Goal: Information Seeking & Learning: Learn about a topic

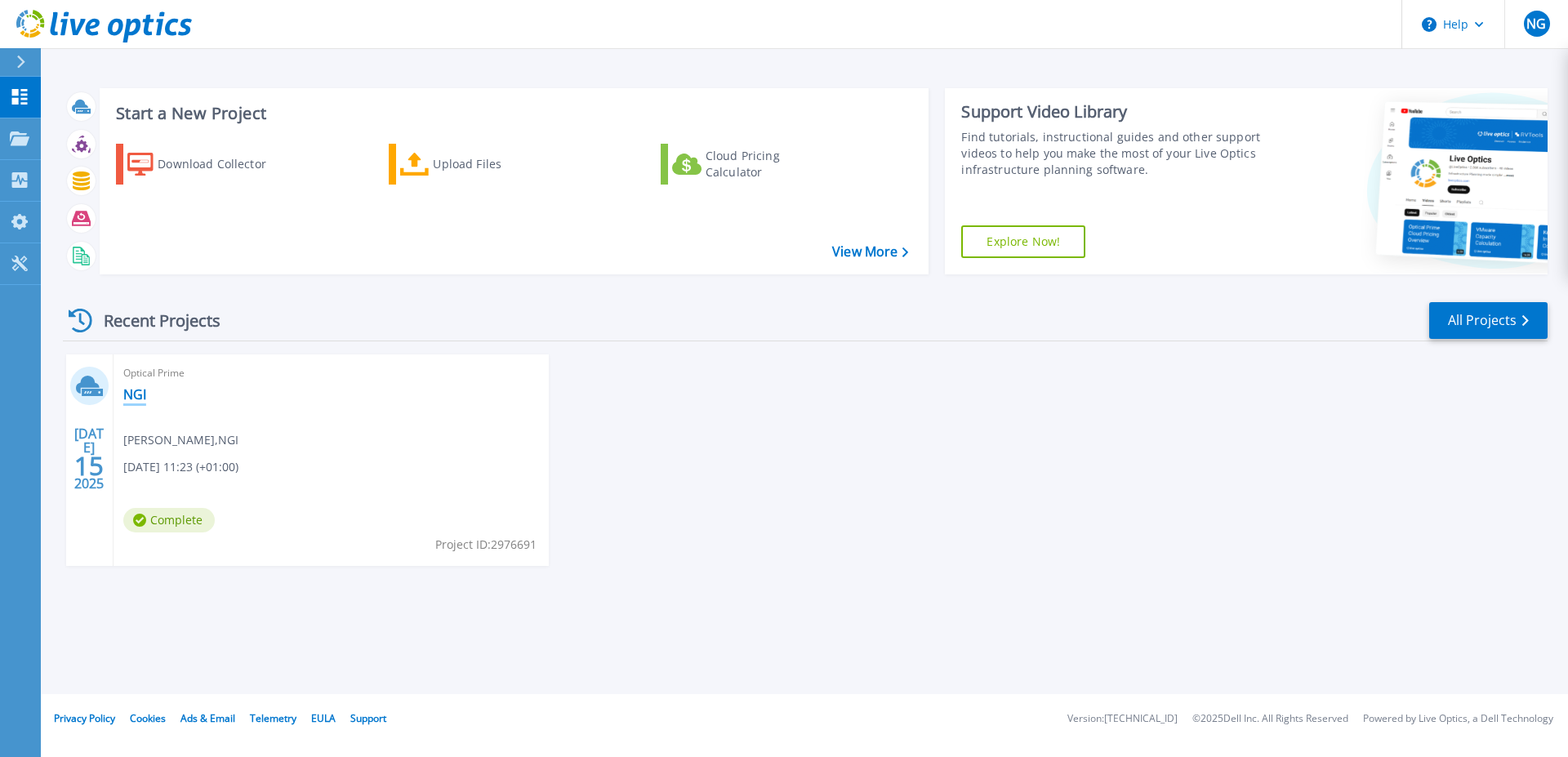
click at [131, 391] on link "NGI" at bounding box center [134, 394] width 23 height 16
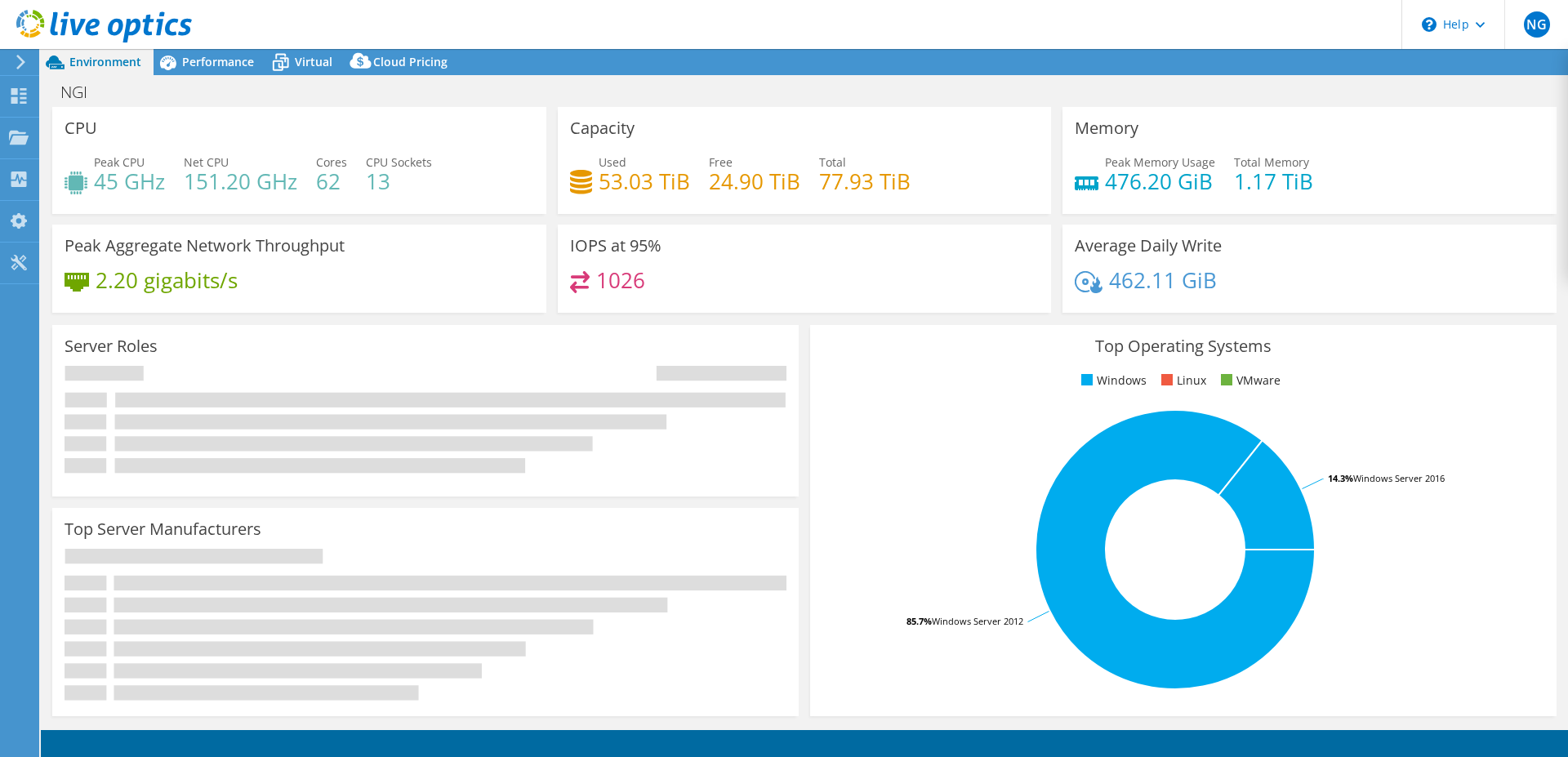
select select "EUFrankfurt"
select select "USD"
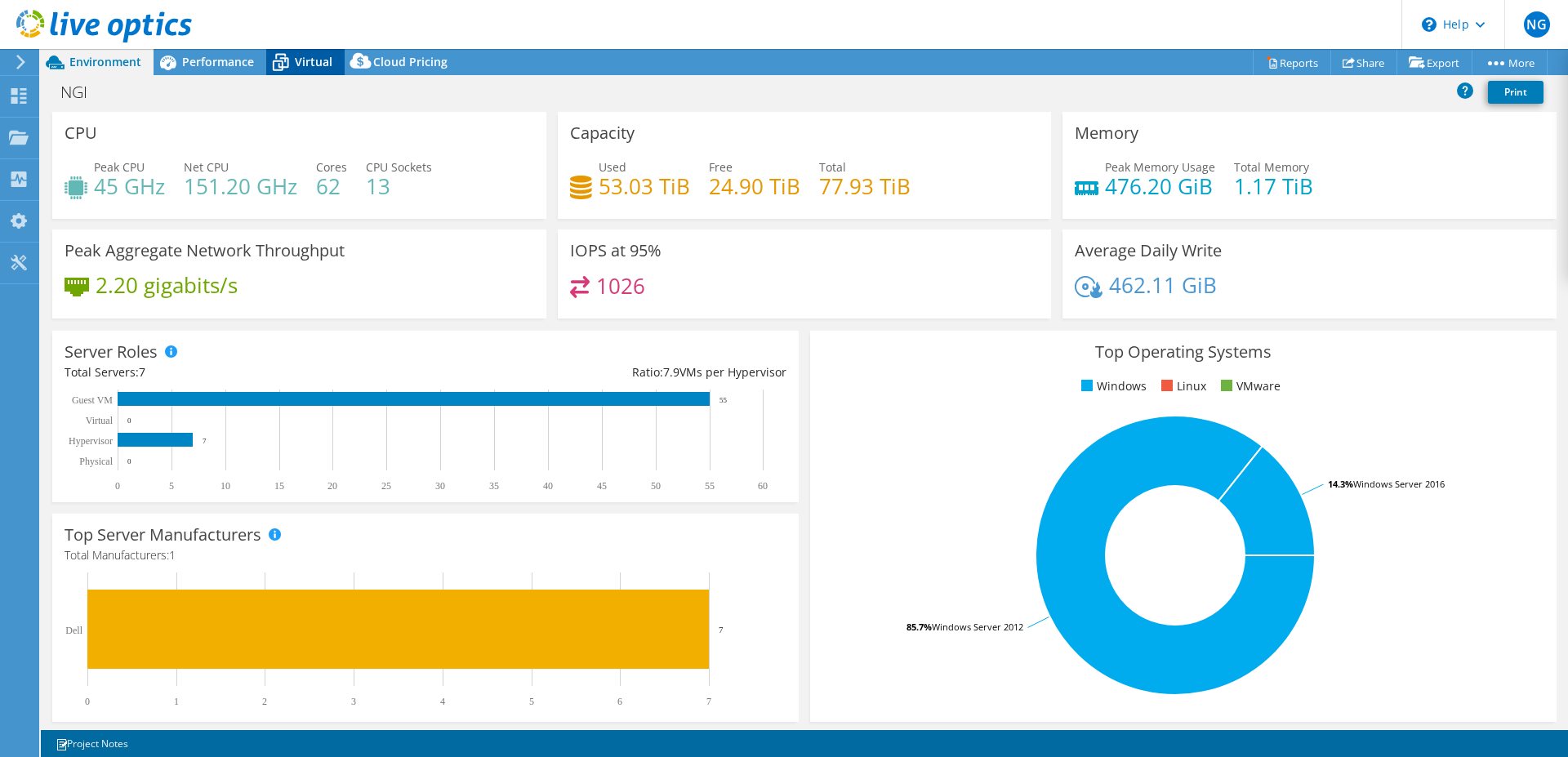
click at [307, 56] on span "Virtual" at bounding box center [313, 62] width 37 height 15
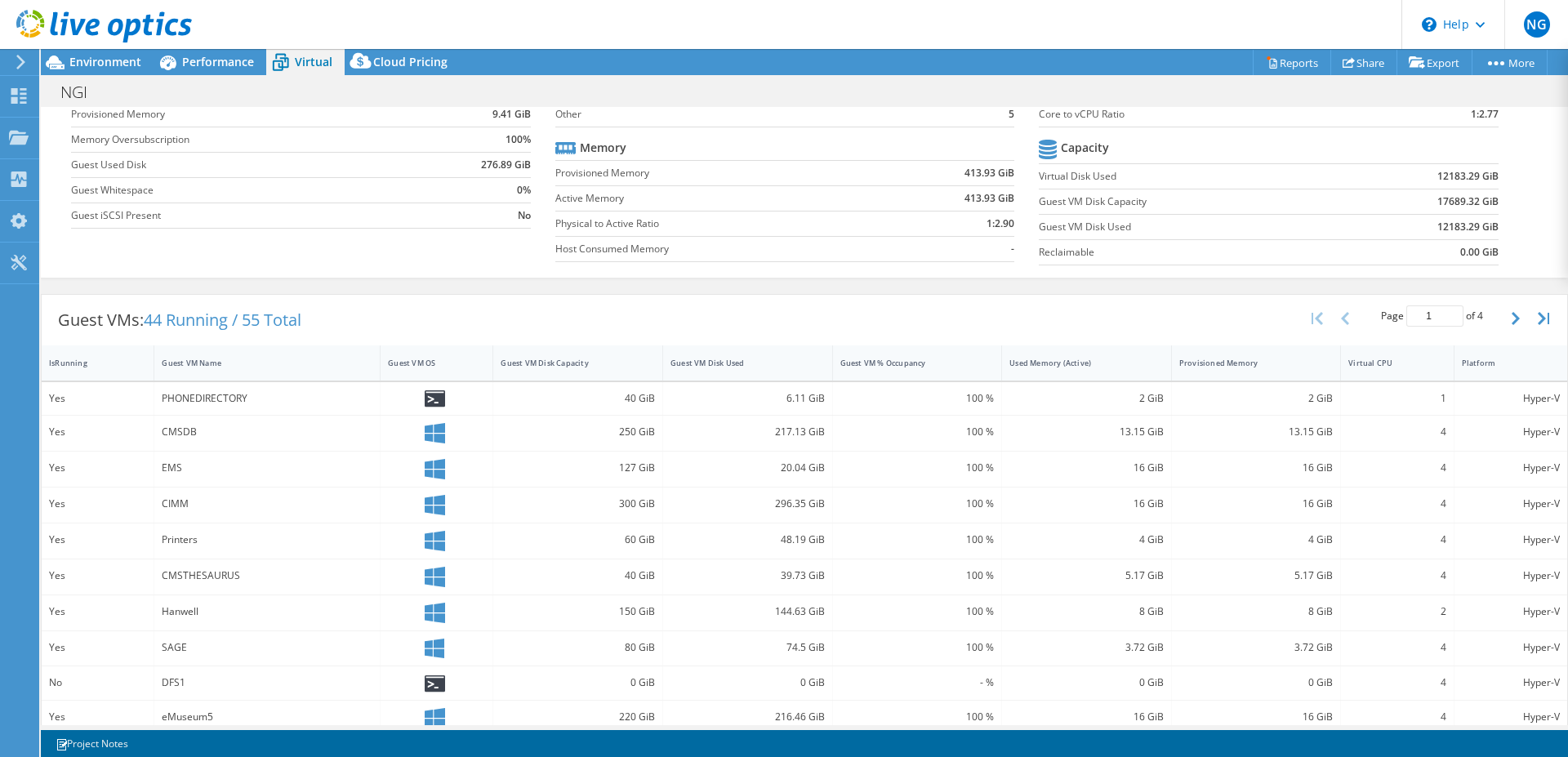
scroll to position [166, 0]
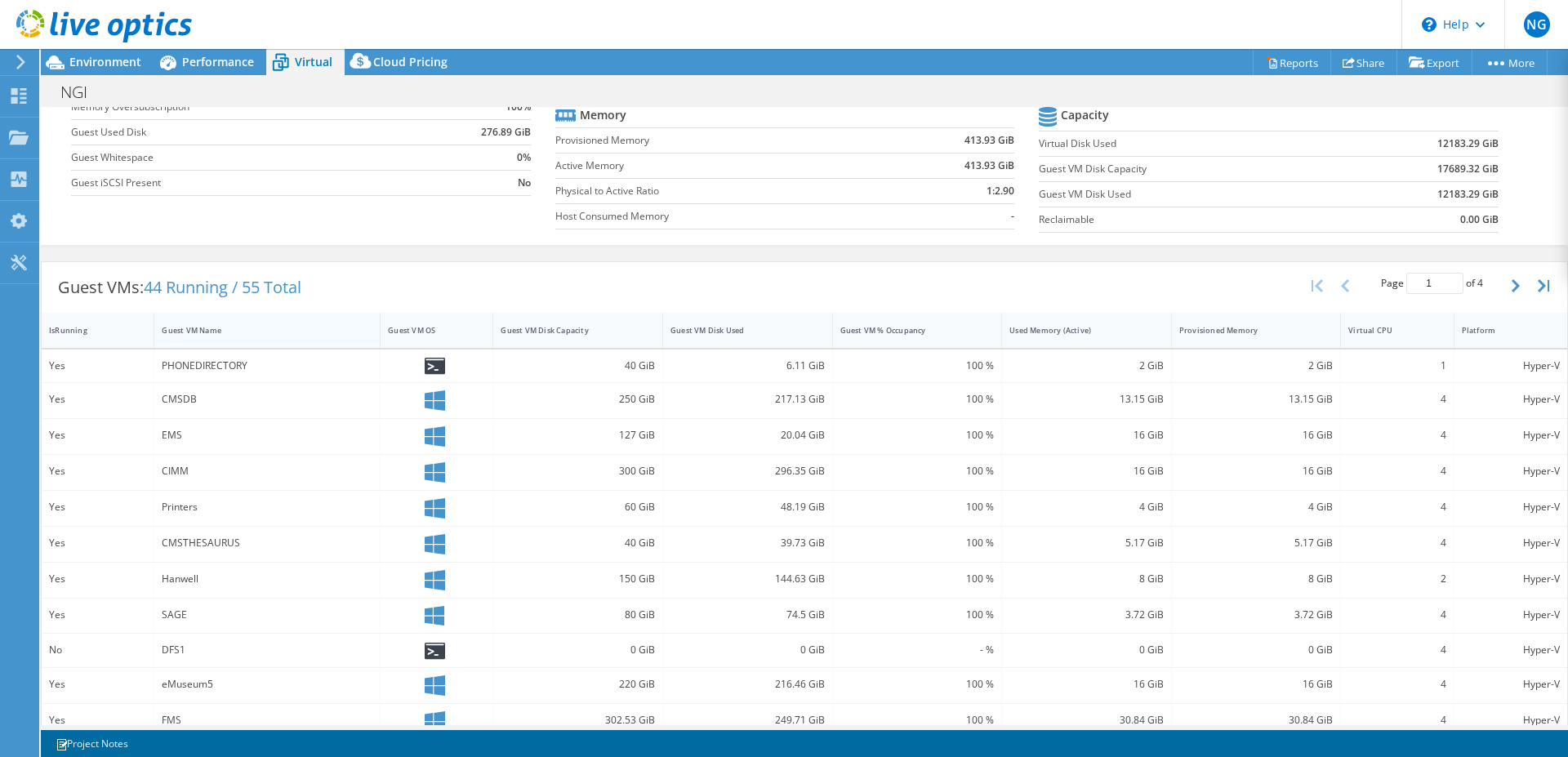
click at [187, 329] on div "Guest VM Name" at bounding box center [257, 330] width 191 height 11
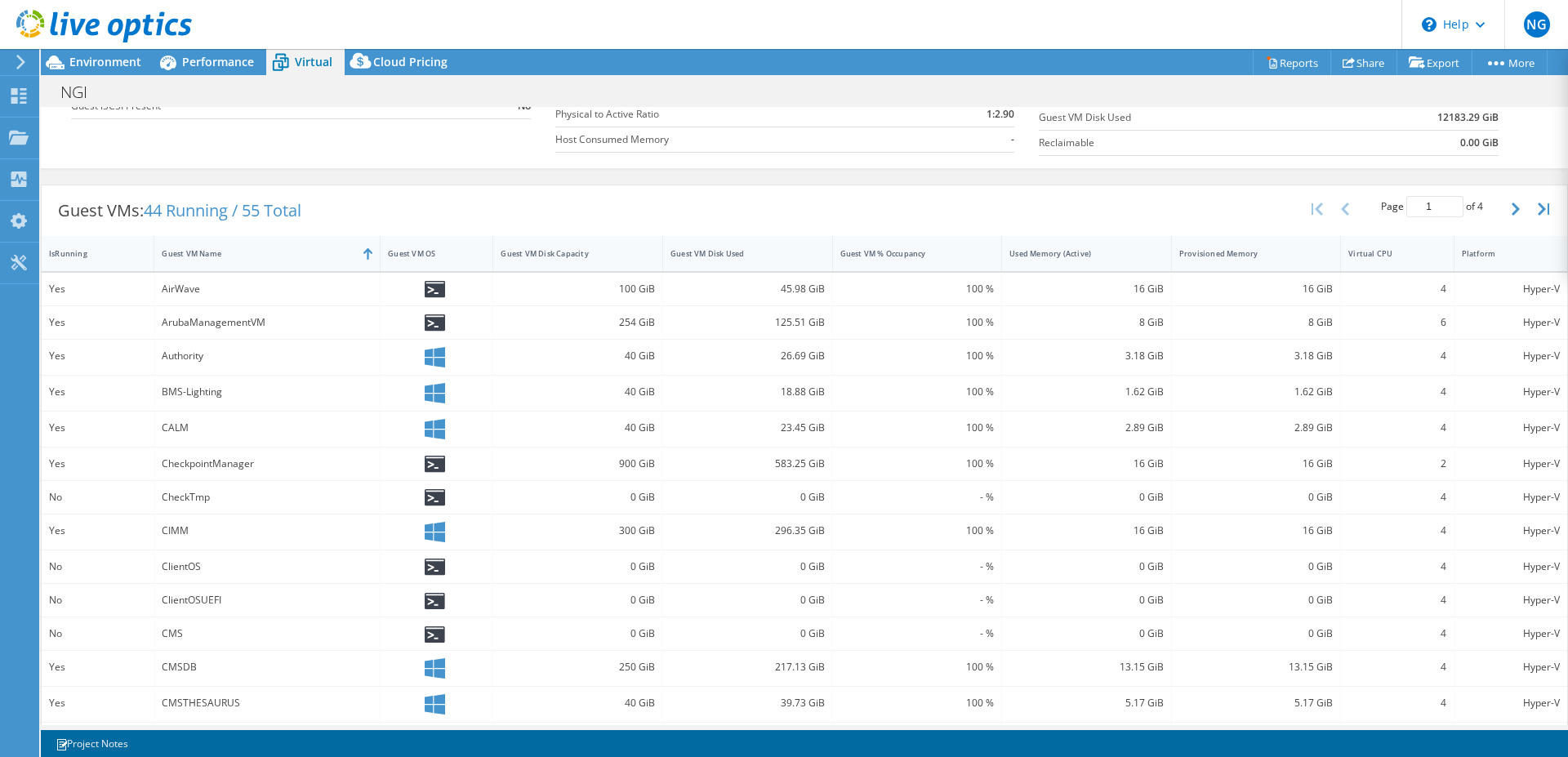
scroll to position [324, 0]
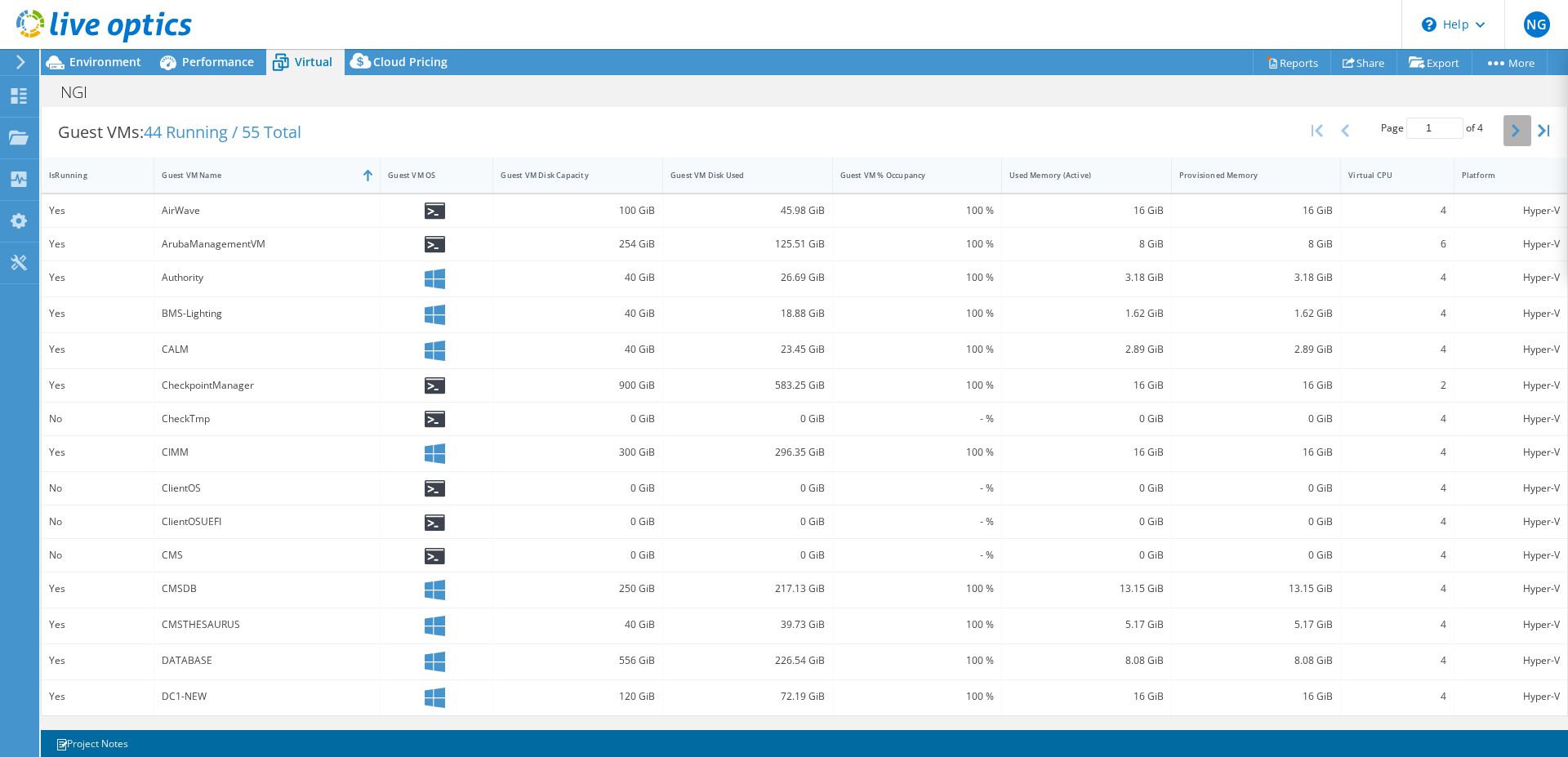
click at [1503, 127] on button "button" at bounding box center [1517, 131] width 28 height 31
type input "2"
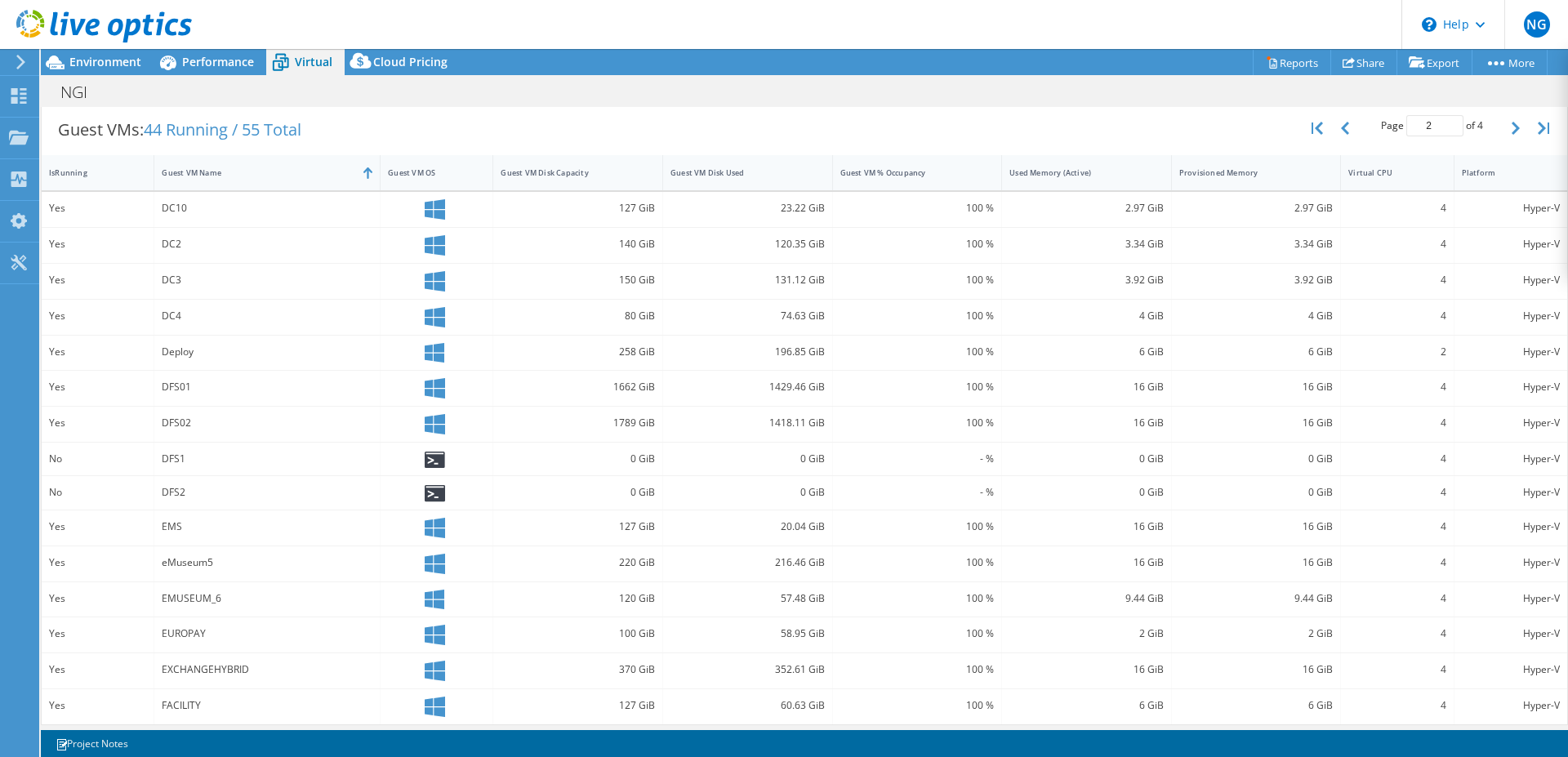
click at [236, 561] on div "eMuseum5" at bounding box center [267, 562] width 211 height 18
click at [205, 555] on div "eMuseum5" at bounding box center [267, 562] width 211 height 18
click at [234, 563] on div "eMuseum5" at bounding box center [267, 562] width 211 height 18
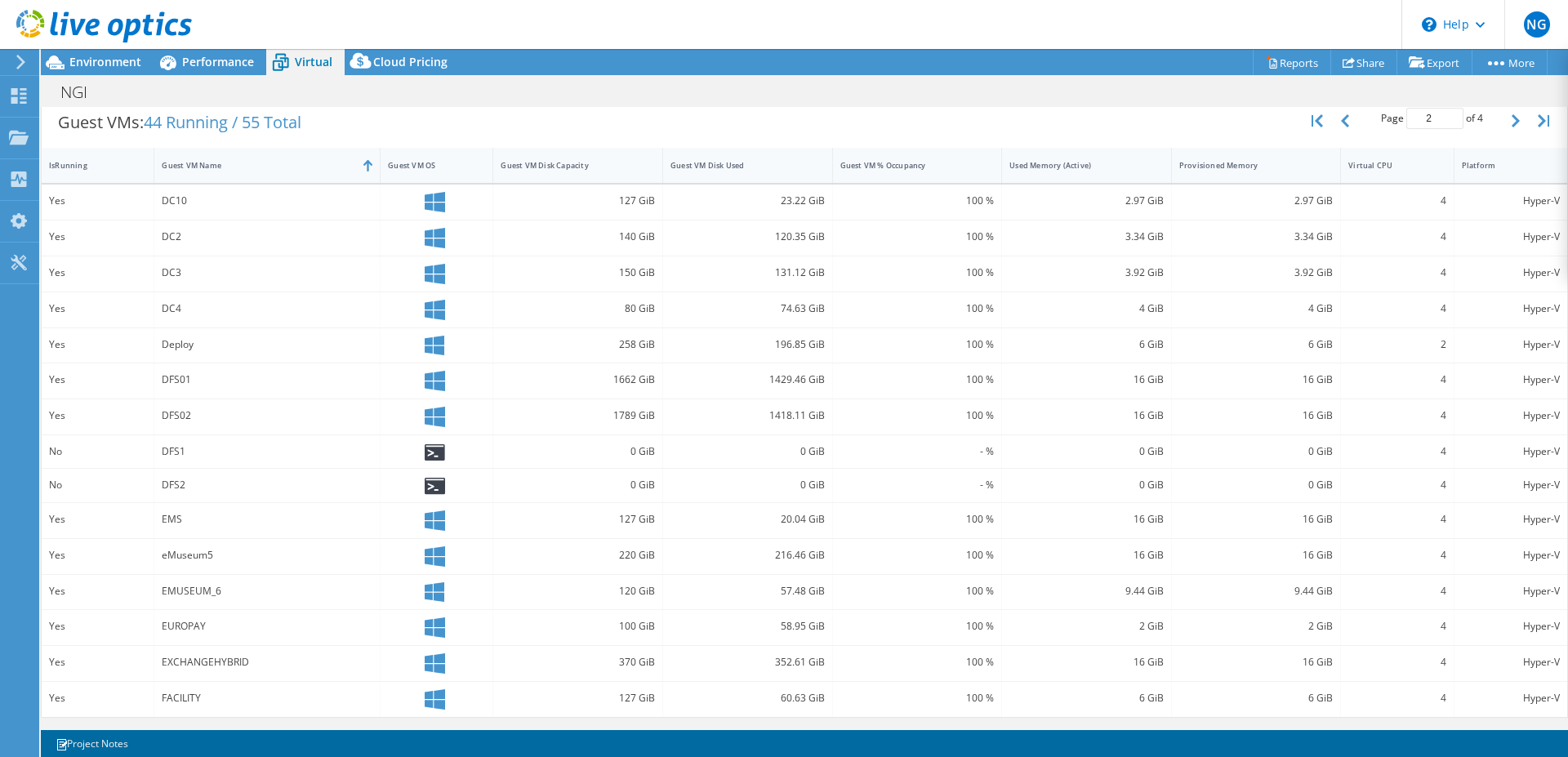
scroll to position [334, 0]
click at [18, 97] on icon at bounding box center [19, 96] width 20 height 15
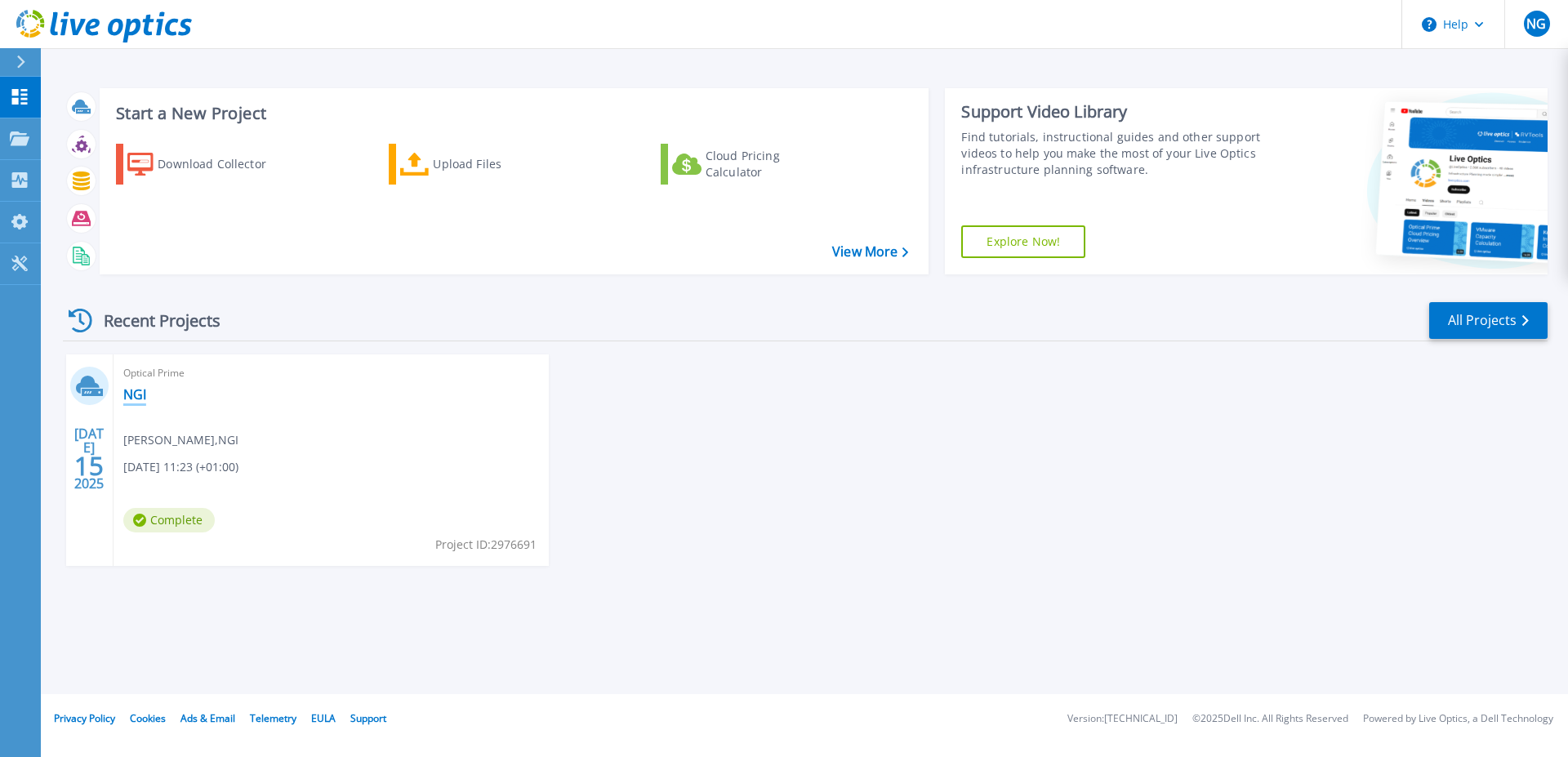
click at [132, 391] on link "NGI" at bounding box center [134, 394] width 23 height 16
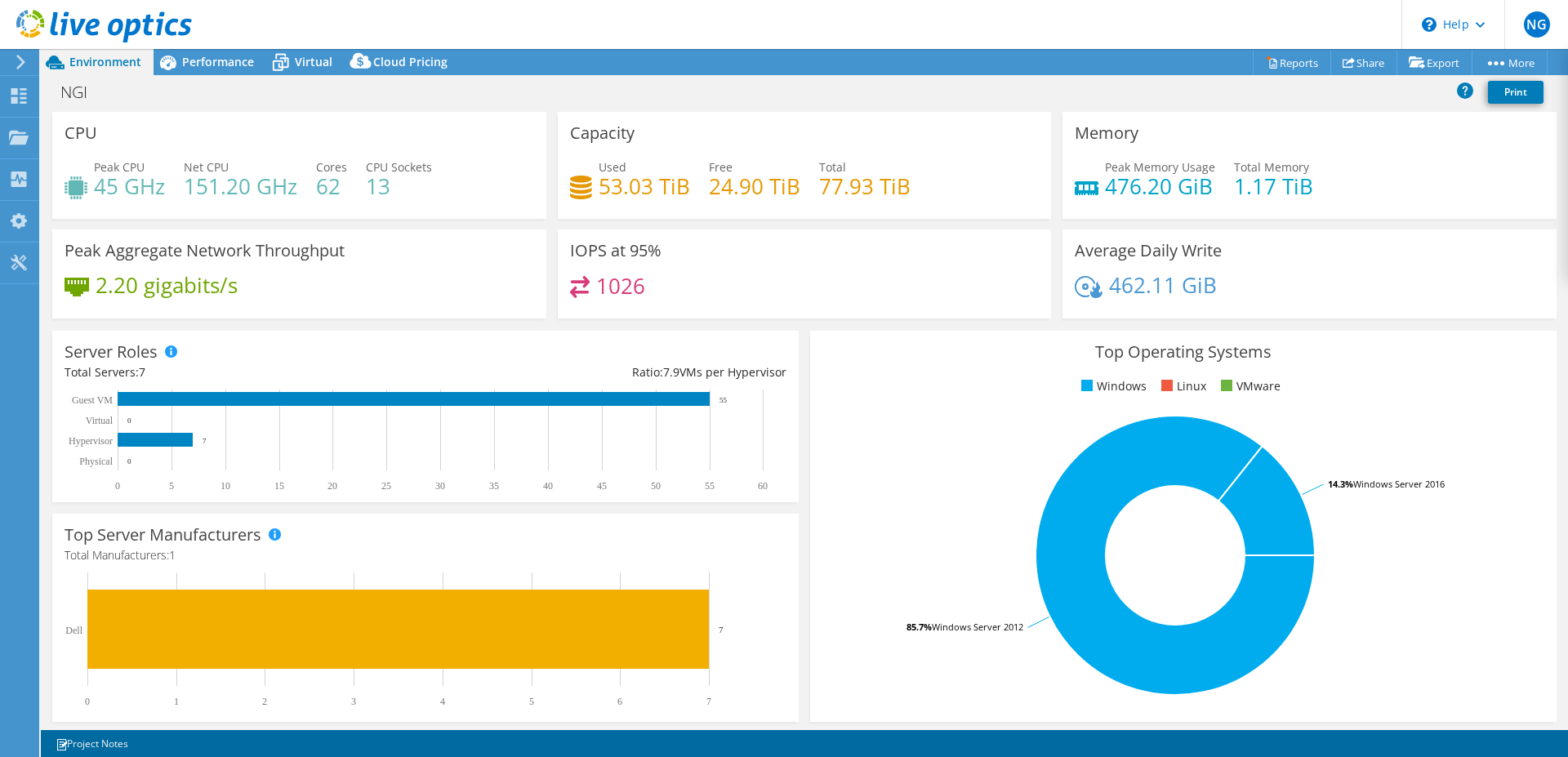
select select "EUFrankfurt"
select select "USD"
click at [234, 52] on div "Performance" at bounding box center [210, 62] width 113 height 26
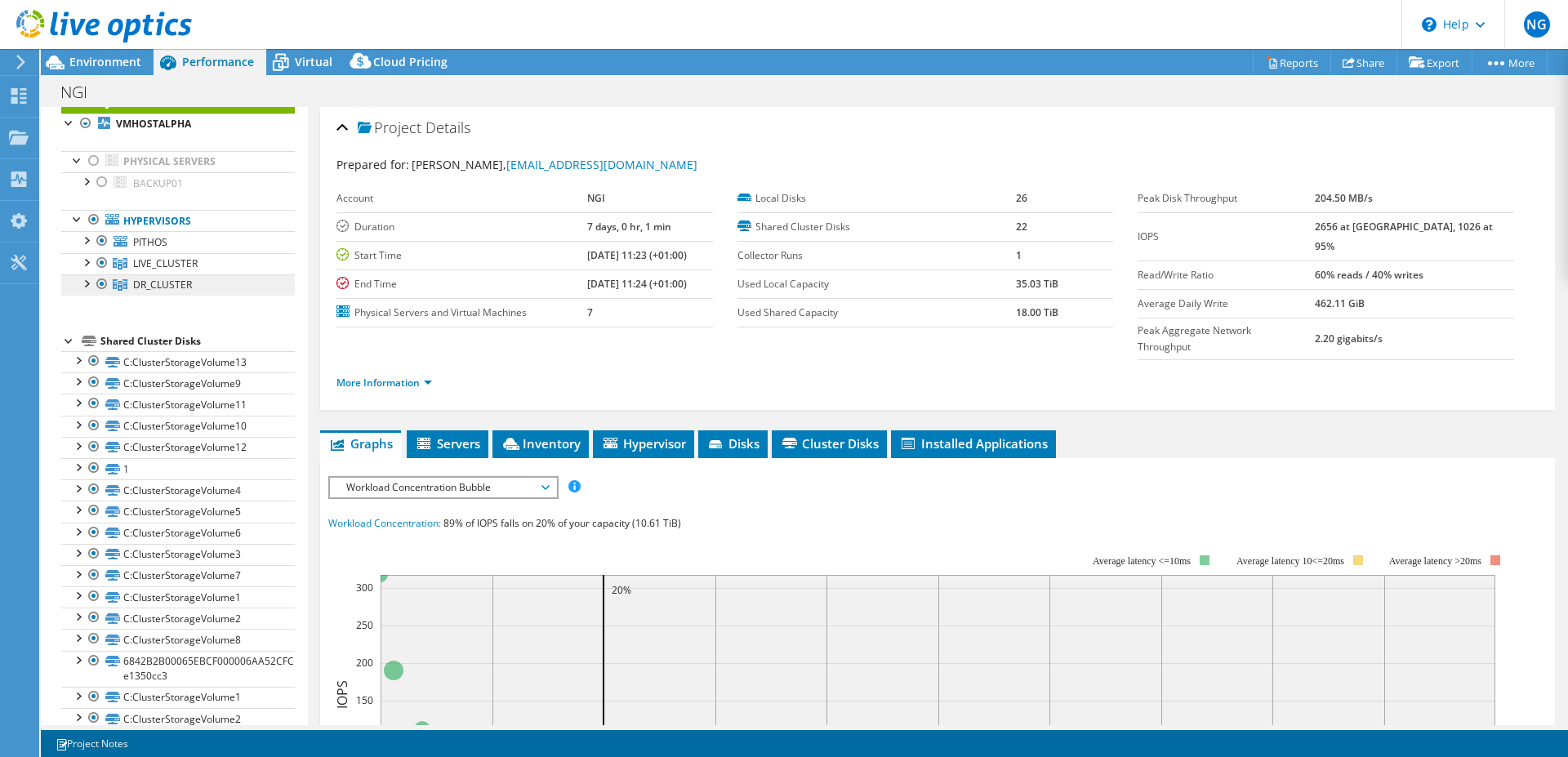
scroll to position [83, 0]
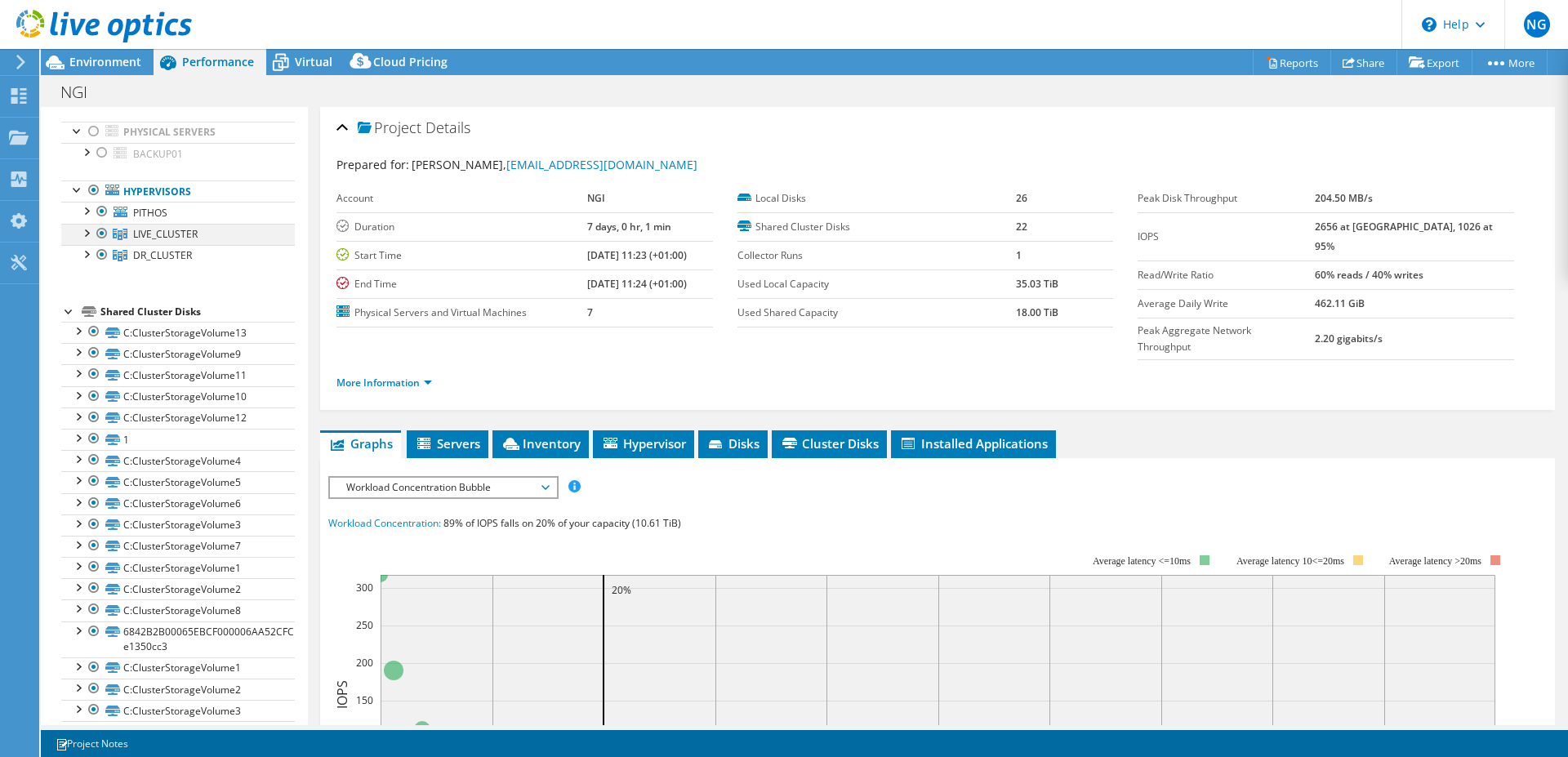
click at [87, 234] on div at bounding box center [85, 232] width 16 height 16
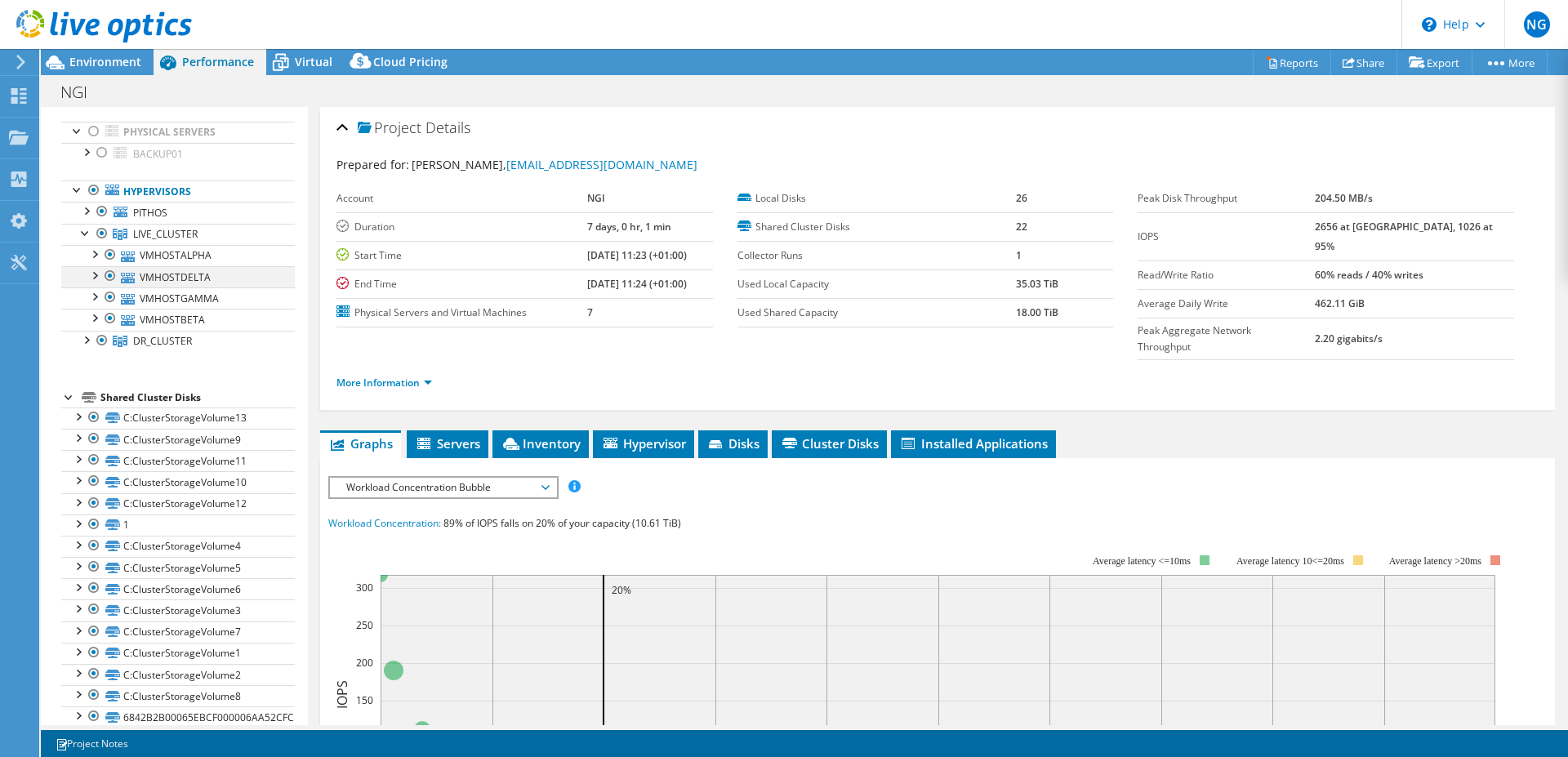
click at [96, 276] on div at bounding box center [93, 274] width 16 height 16
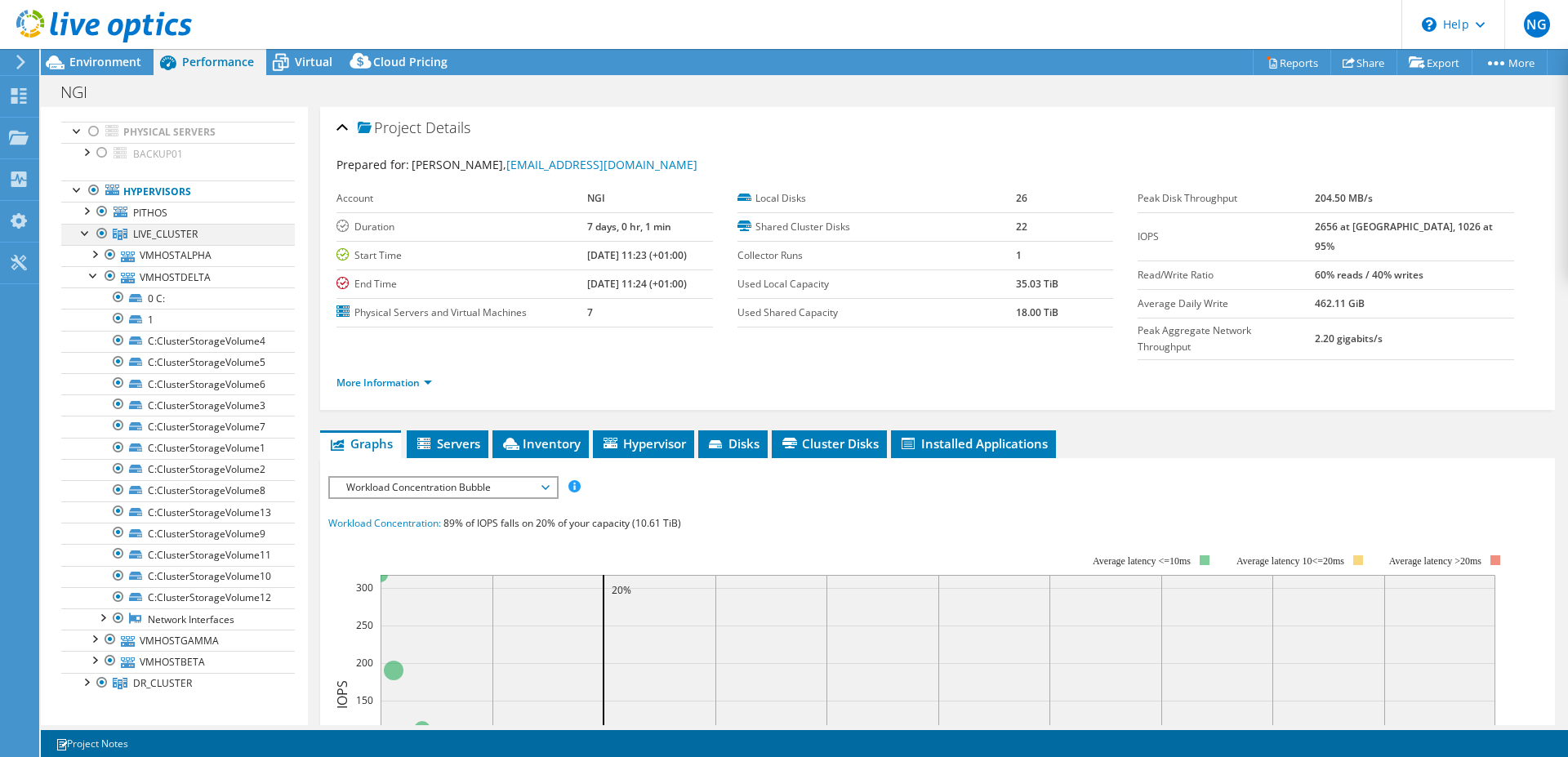
click at [85, 231] on div at bounding box center [85, 232] width 16 height 16
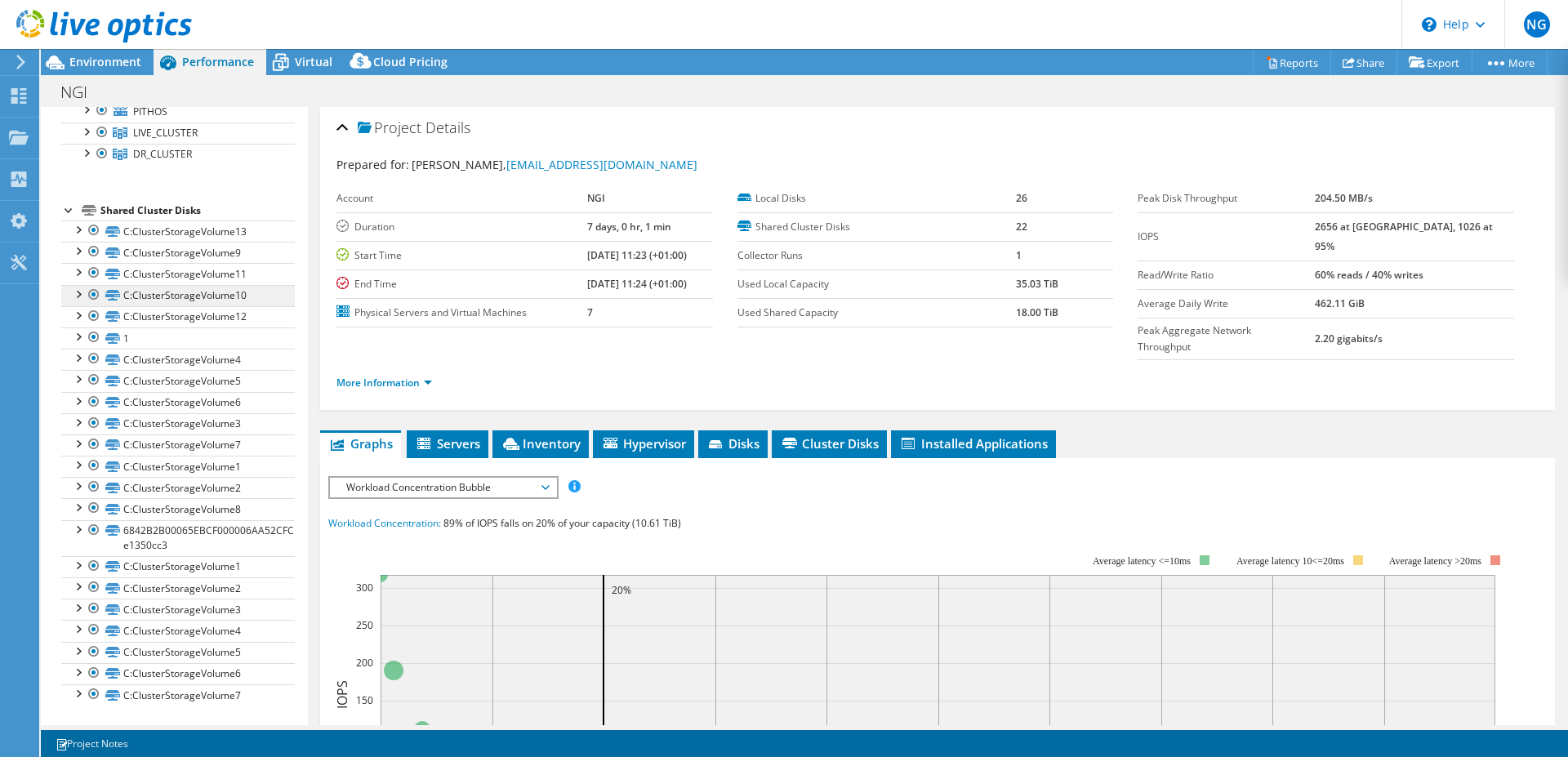
scroll to position [0, 0]
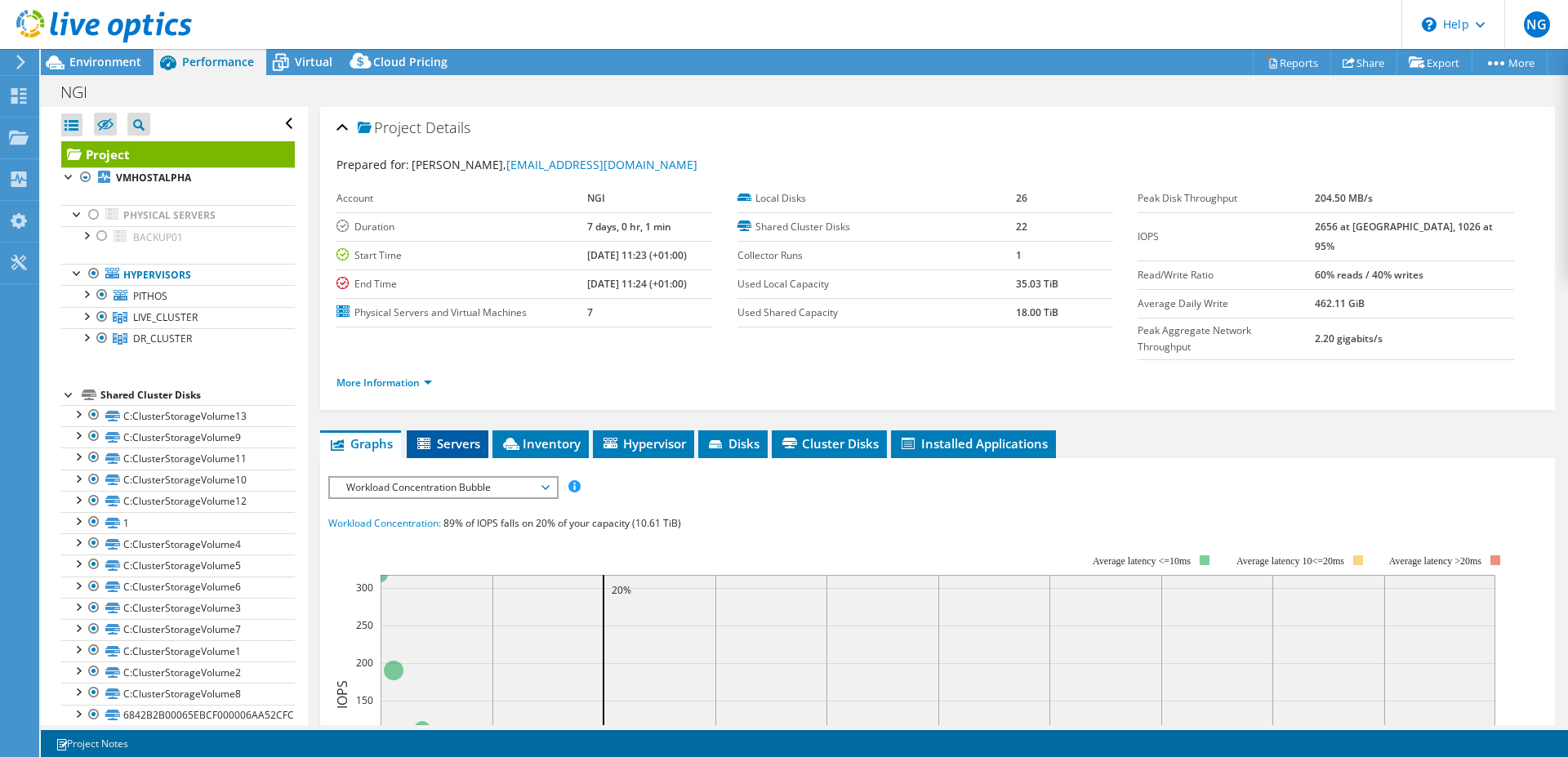
click at [450, 435] on span "Servers" at bounding box center [447, 443] width 65 height 16
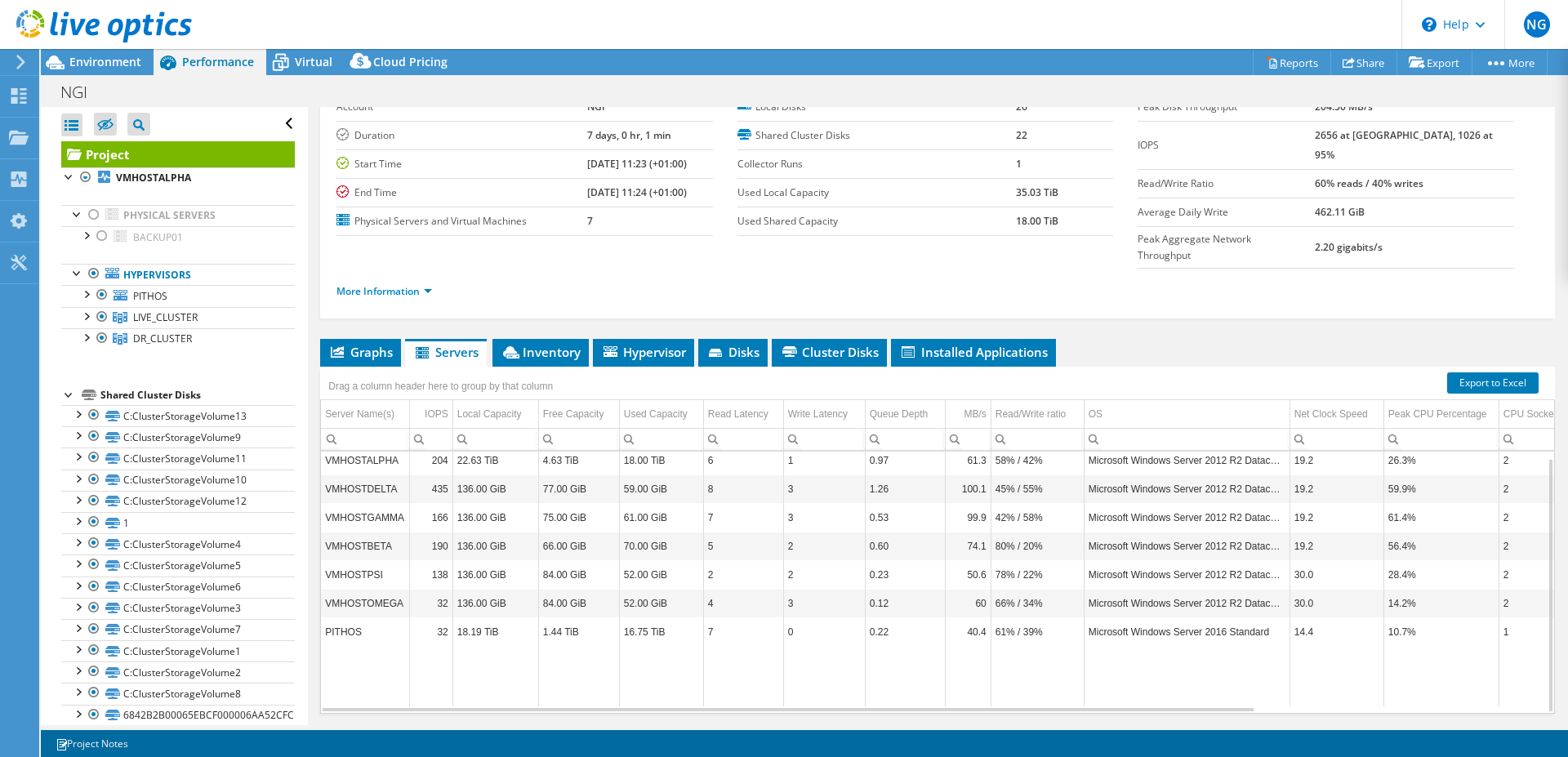
scroll to position [109, 0]
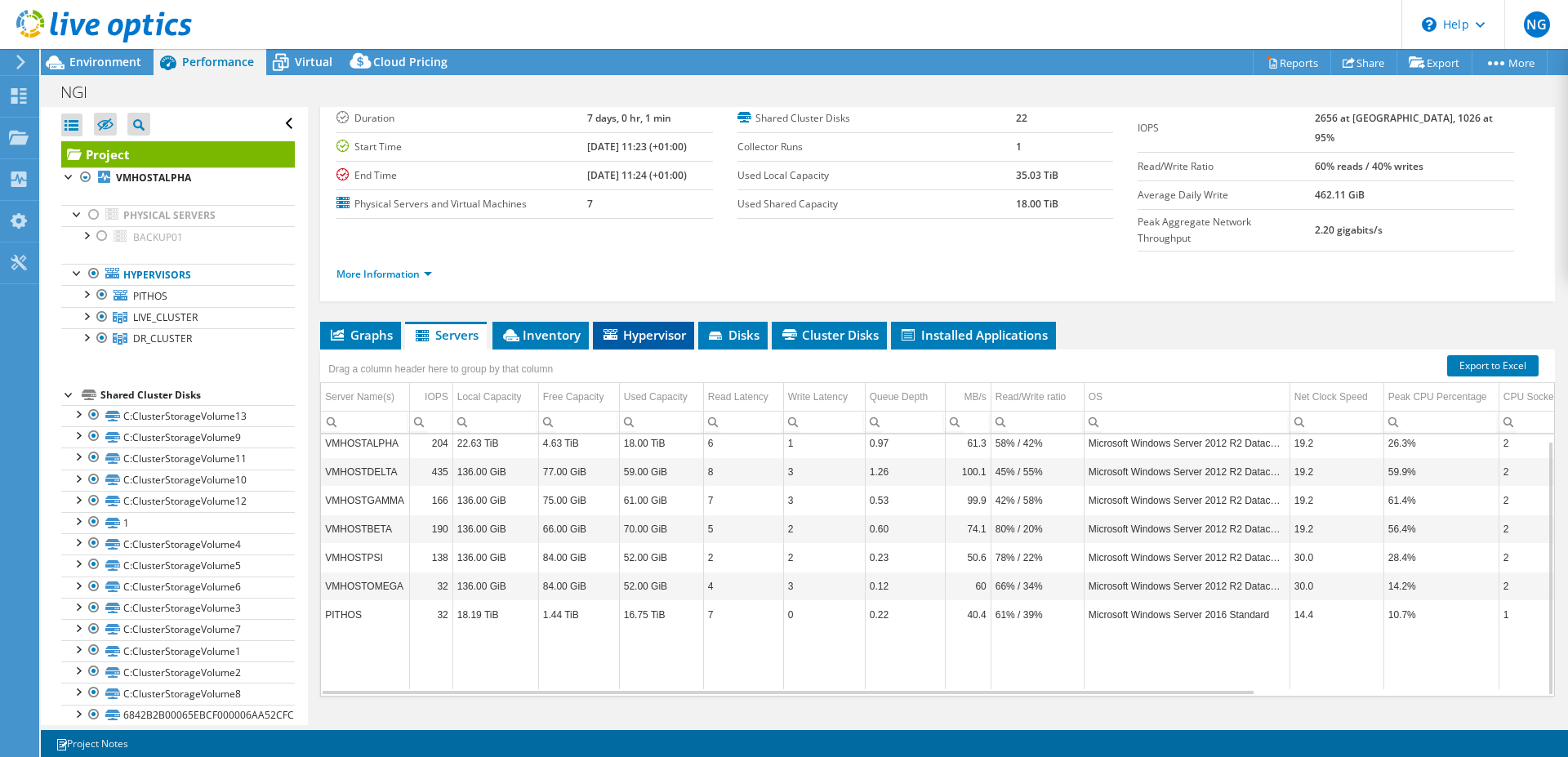
click at [663, 327] on span "Hypervisor" at bounding box center [643, 334] width 85 height 16
